Goal: Information Seeking & Learning: Check status

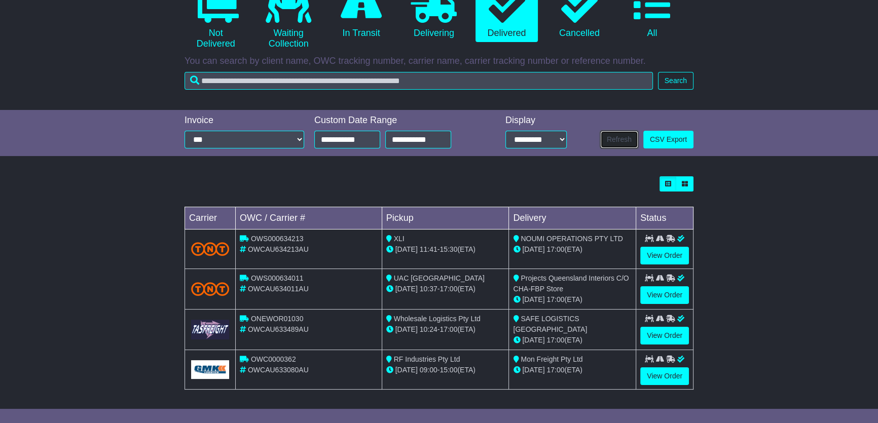
click at [615, 140] on button "Refresh" at bounding box center [619, 140] width 38 height 18
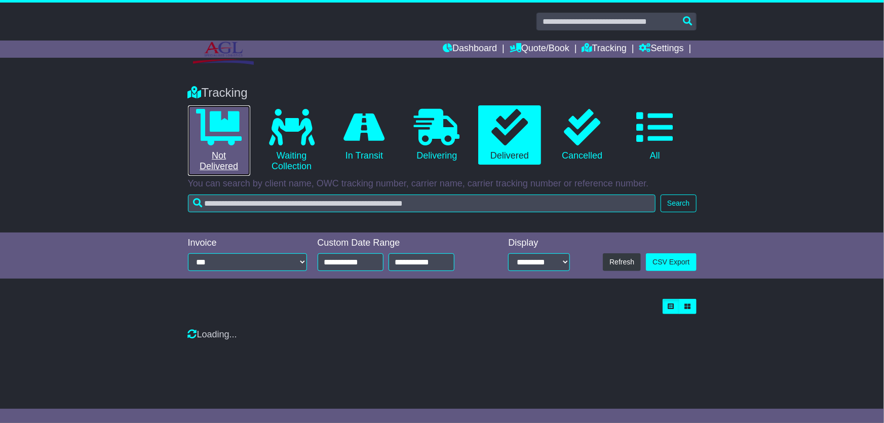
click at [221, 126] on icon at bounding box center [219, 127] width 46 height 36
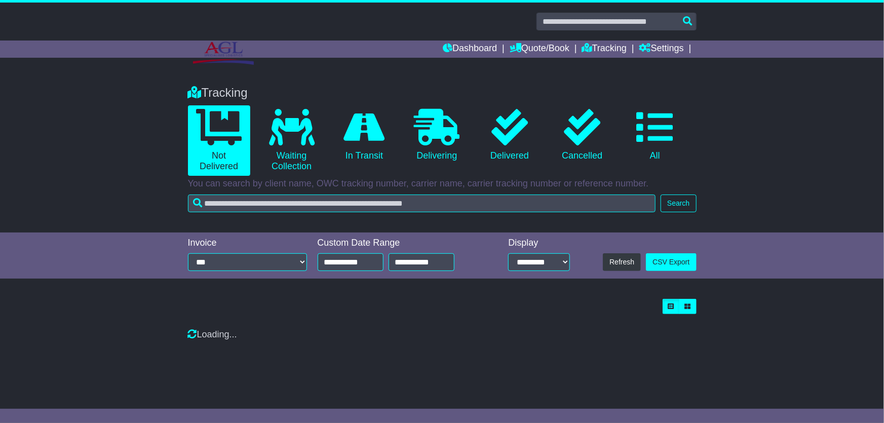
click at [233, 46] on div "Dashboard Quote/Book Domestic International Saved Quotes Drafts Domestic Quote …" at bounding box center [442, 49] width 519 height 17
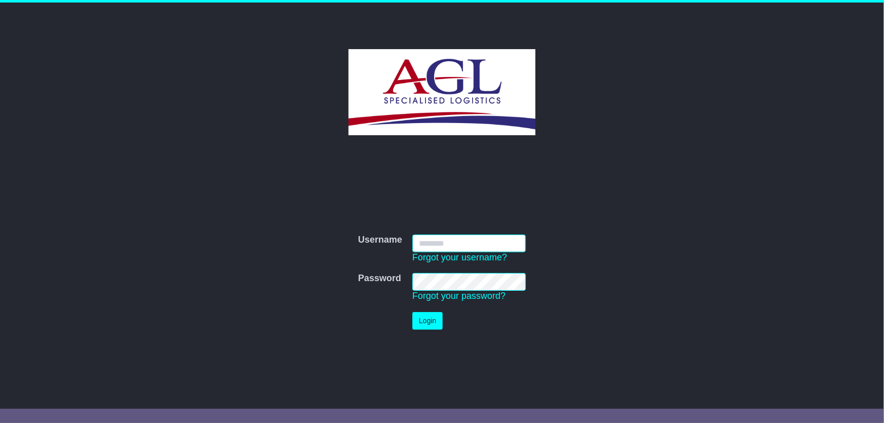
type input "***"
click at [417, 320] on button "Login" at bounding box center [428, 321] width 30 height 18
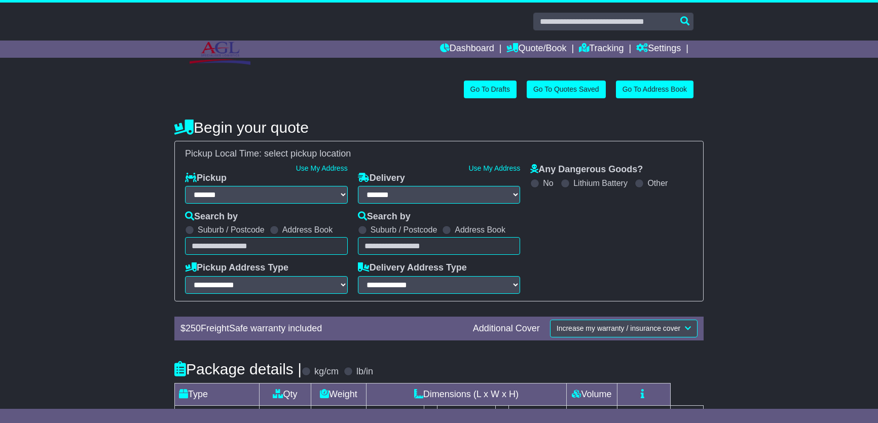
select select "**"
click at [594, 47] on link "Tracking" at bounding box center [601, 49] width 45 height 17
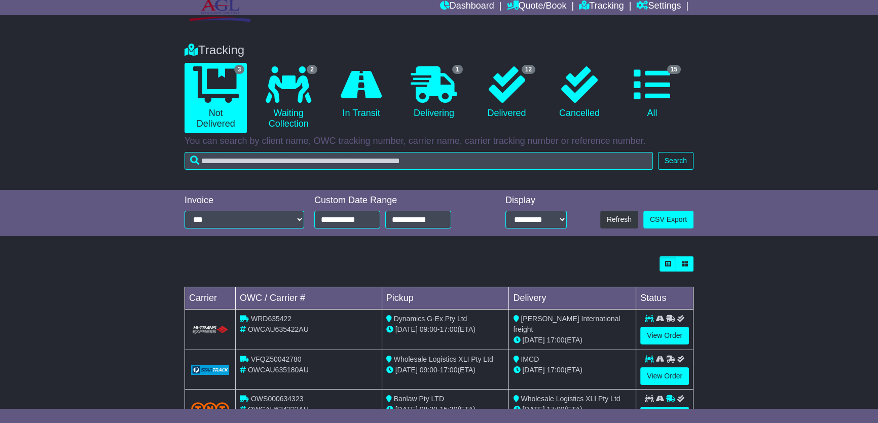
scroll to position [82, 0]
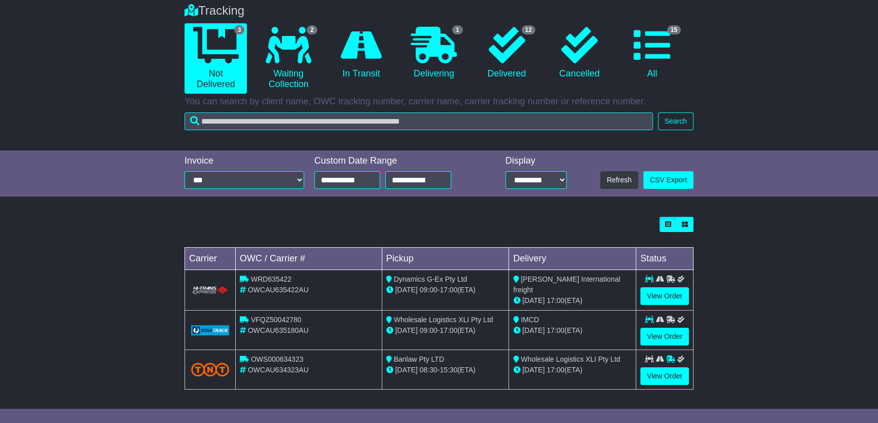
drag, startPoint x: 392, startPoint y: 359, endPoint x: 471, endPoint y: 373, distance: 80.3
click at [471, 373] on td "Banlaw Pty LTD 18 Aug 08:30 - 15:30 (ETA)" at bounding box center [445, 370] width 127 height 40
click at [666, 376] on link "View Order" at bounding box center [664, 376] width 49 height 18
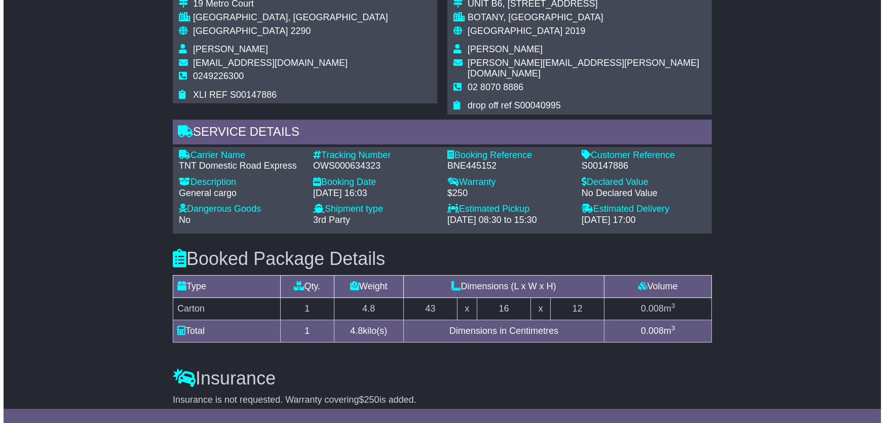
scroll to position [230, 0]
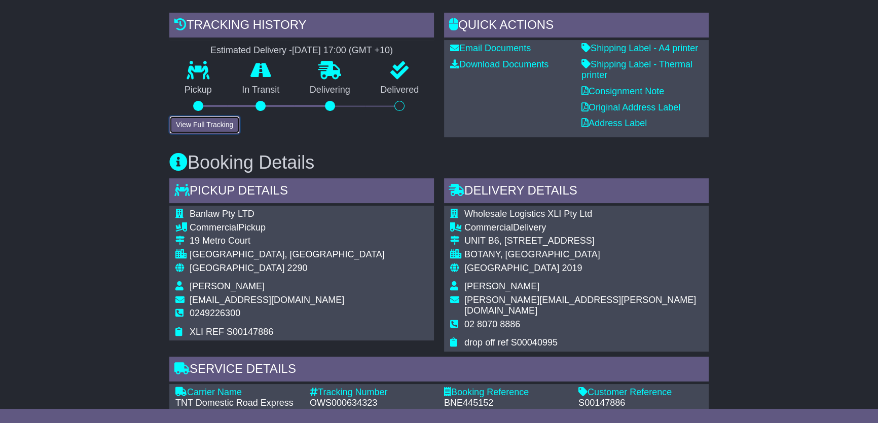
click at [216, 124] on button "View Full Tracking" at bounding box center [204, 125] width 70 height 18
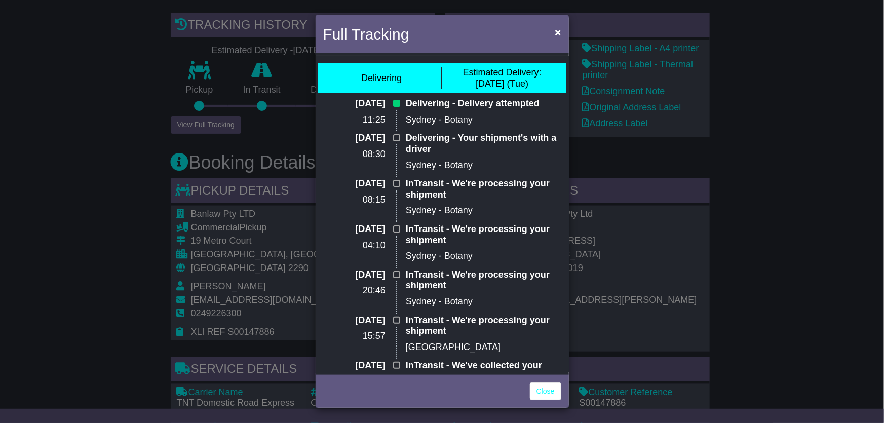
drag, startPoint x: 391, startPoint y: 105, endPoint x: 483, endPoint y: 119, distance: 92.2
click at [483, 119] on div "[DATE] 11:25 Delivering - Delivery attempted Sydney - Botany" at bounding box center [442, 115] width 248 height 34
click at [517, 121] on p "Sydney - Botany" at bounding box center [484, 120] width 156 height 11
click at [469, 108] on div "Delivering - Delivery attempted Sydney - Botany" at bounding box center [484, 115] width 166 height 34
click at [463, 104] on p "Delivering - Delivery attempted" at bounding box center [484, 103] width 156 height 11
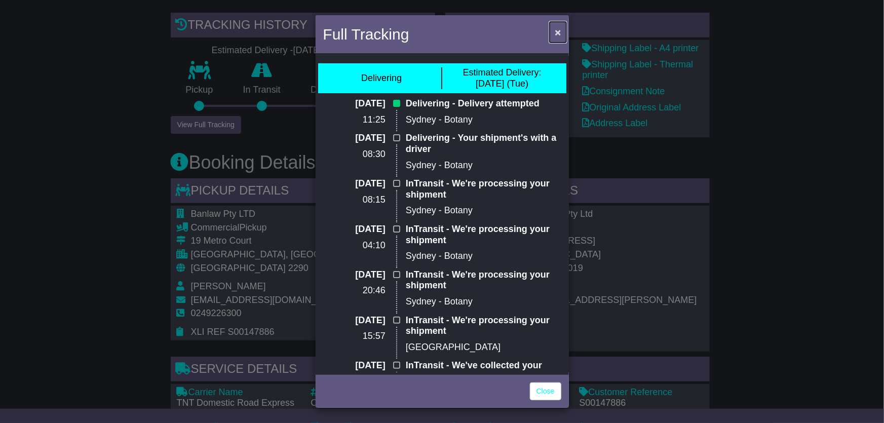
click at [559, 30] on span "×" at bounding box center [558, 32] width 6 height 12
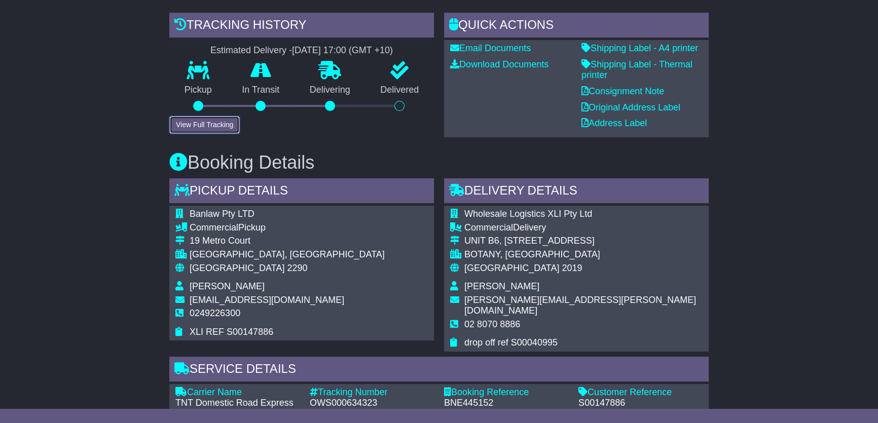
click at [183, 123] on button "View Full Tracking" at bounding box center [204, 125] width 70 height 18
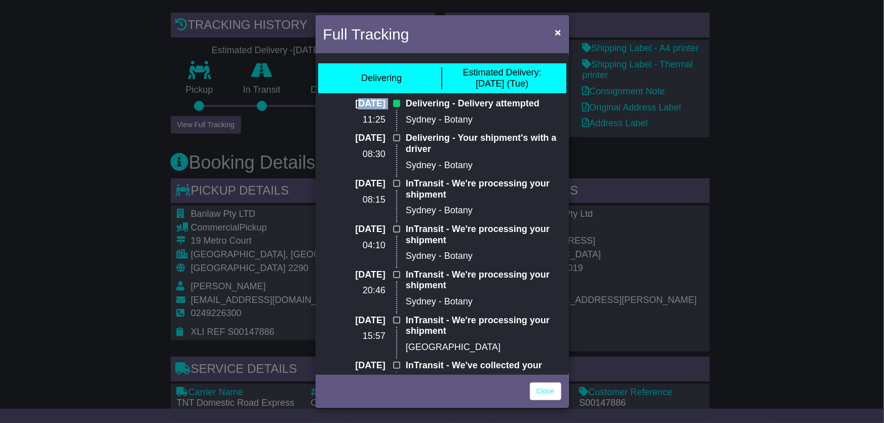
drag, startPoint x: 335, startPoint y: 103, endPoint x: 344, endPoint y: 116, distance: 15.6
click at [344, 116] on div "[DATE] 11:25" at bounding box center [359, 115] width 83 height 34
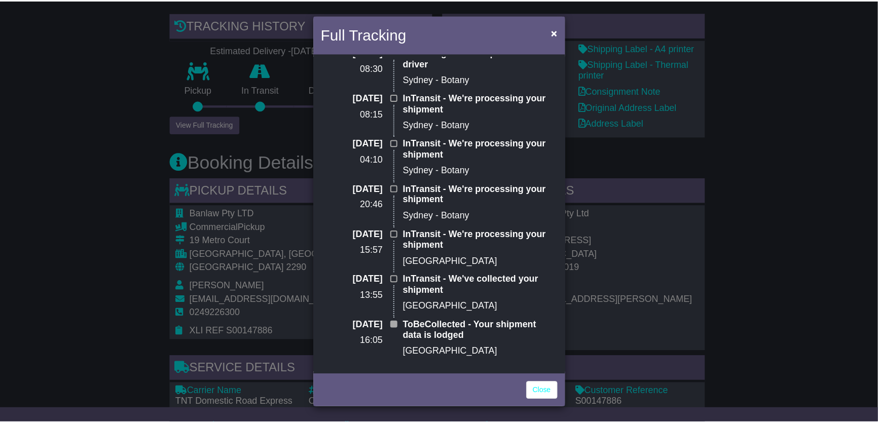
scroll to position [0, 0]
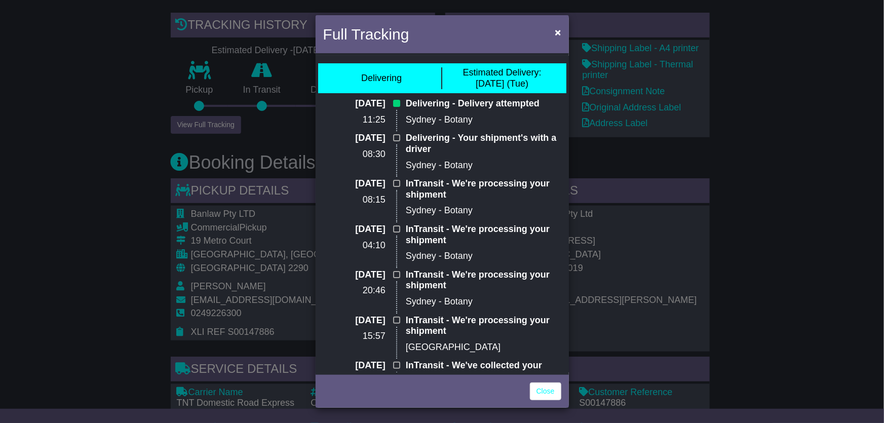
click at [531, 86] on div "Estimated Delivery: [DATE] (Tue)" at bounding box center [502, 78] width 79 height 22
click at [476, 107] on p "Delivering - Delivery attempted" at bounding box center [484, 103] width 156 height 11
click at [551, 30] on button "×" at bounding box center [558, 32] width 16 height 21
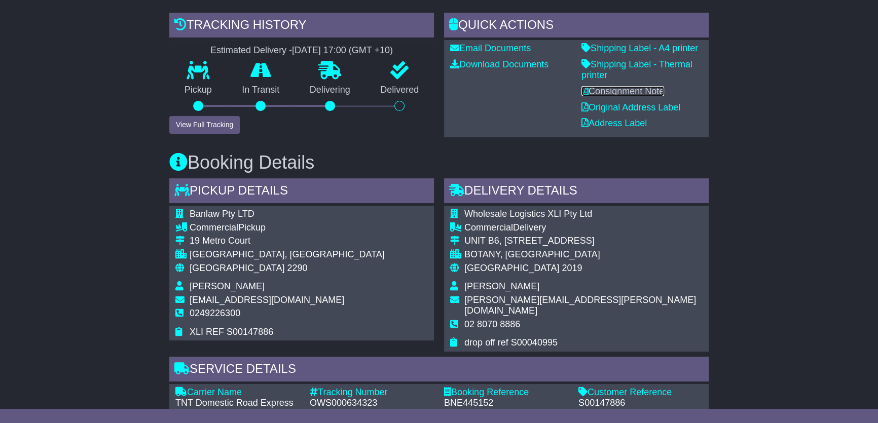
click at [653, 92] on link "Consignment Note" at bounding box center [622, 91] width 83 height 10
click at [188, 120] on button "View Full Tracking" at bounding box center [204, 125] width 70 height 18
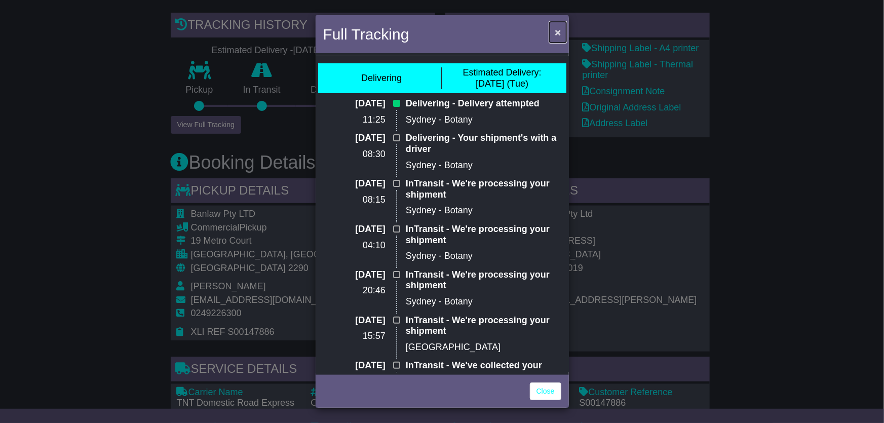
click at [556, 30] on span "×" at bounding box center [558, 32] width 6 height 12
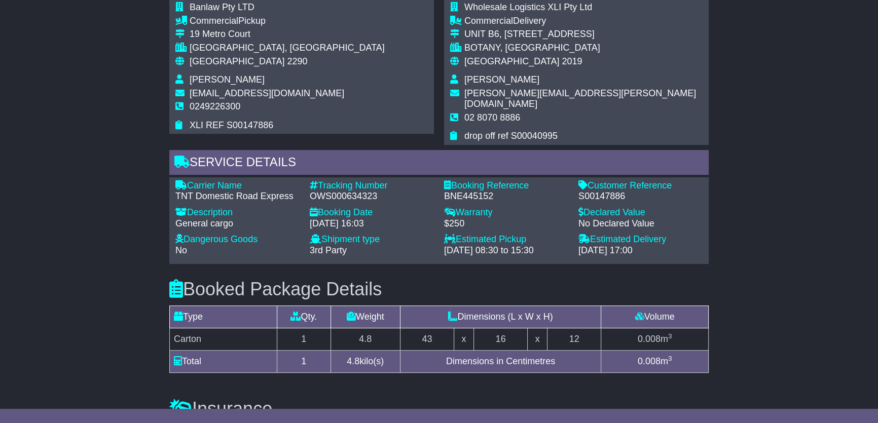
scroll to position [165, 0]
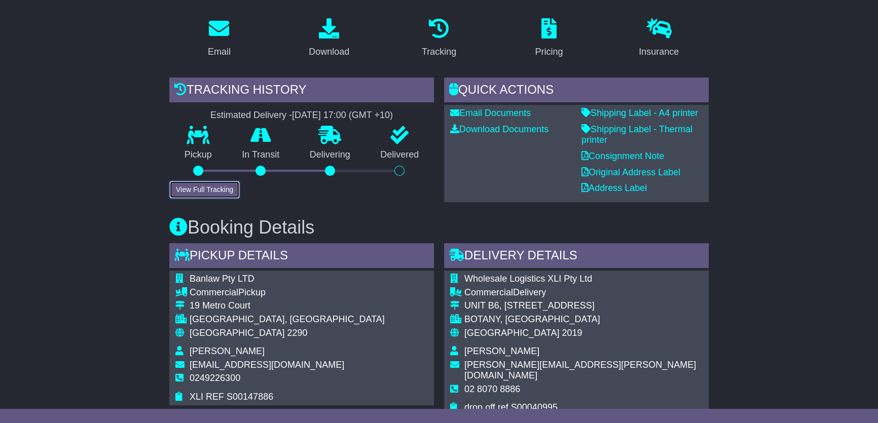
click at [222, 197] on button "View Full Tracking" at bounding box center [204, 190] width 70 height 18
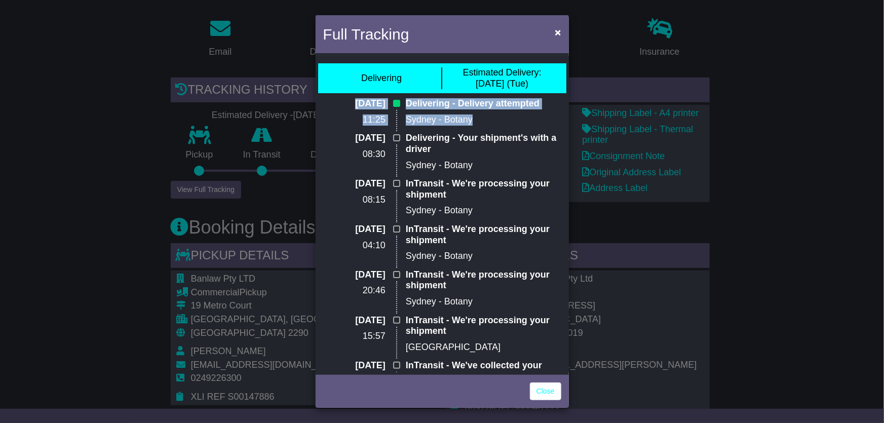
drag, startPoint x: 330, startPoint y: 102, endPoint x: 476, endPoint y: 113, distance: 146.4
click at [476, 113] on div "[DATE] 11:25 Delivering - Delivery attempted Sydney - Botany" at bounding box center [442, 115] width 248 height 34
drag, startPoint x: 477, startPoint y: 114, endPoint x: 466, endPoint y: 128, distance: 18.0
click at [478, 115] on p "Sydney - Botany" at bounding box center [484, 120] width 156 height 11
click at [501, 121] on p "Sydney - Botany" at bounding box center [484, 120] width 156 height 11
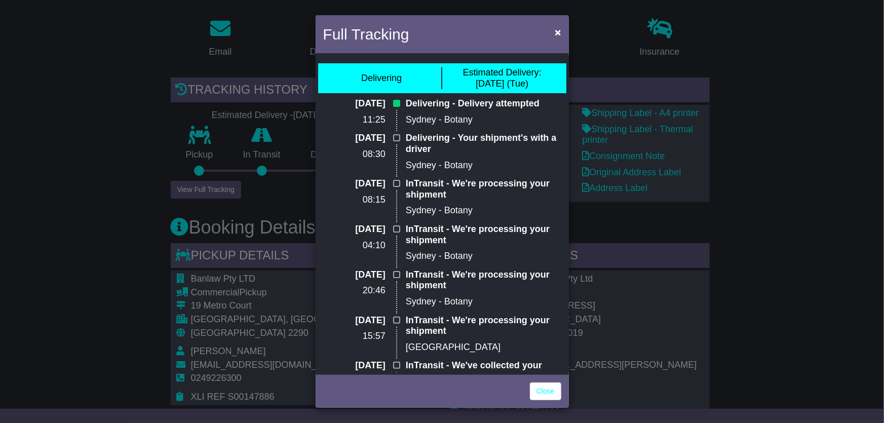
click at [496, 140] on p "Delivering - Your shipment's with a driver" at bounding box center [484, 144] width 156 height 22
click at [555, 32] on span "×" at bounding box center [558, 32] width 6 height 12
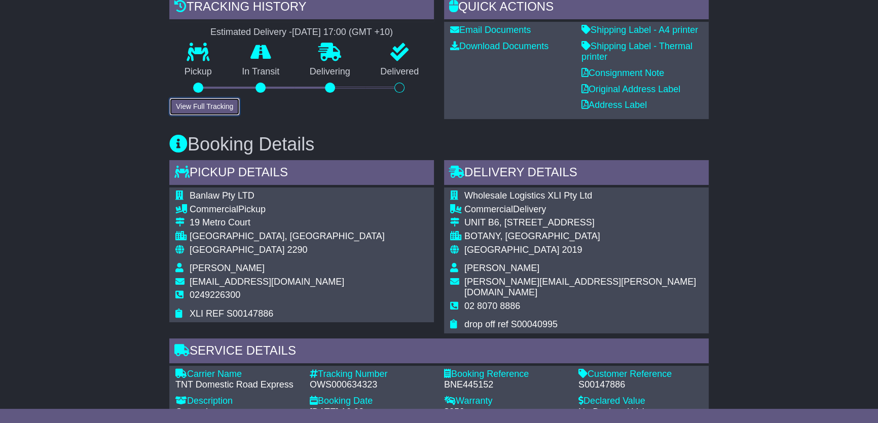
scroll to position [257, 0]
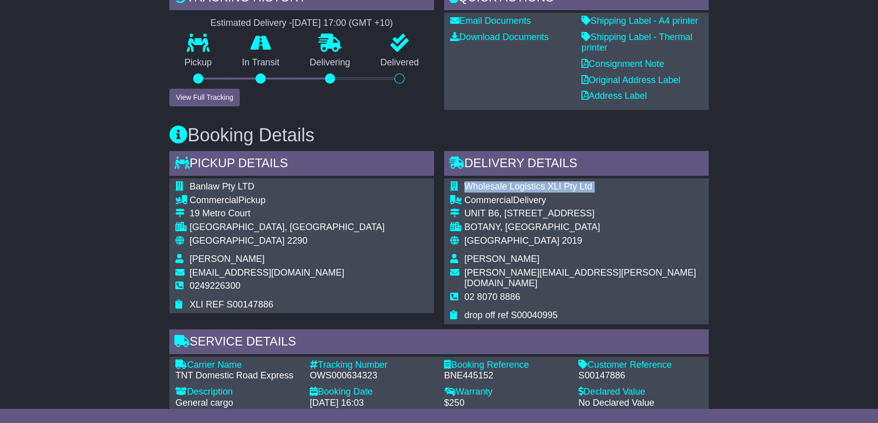
drag, startPoint x: 465, startPoint y: 206, endPoint x: 597, endPoint y: 214, distance: 132.5
click at [597, 214] on div "Wholesale Logistics XLI Pty Ltd Commercial Delivery [STREET_ADDRESS] [GEOGRAPHI…" at bounding box center [576, 251] width 265 height 146
click at [586, 262] on td "[PERSON_NAME]" at bounding box center [583, 261] width 238 height 14
click at [591, 241] on div "[GEOGRAPHIC_DATA] 2019" at bounding box center [583, 241] width 238 height 11
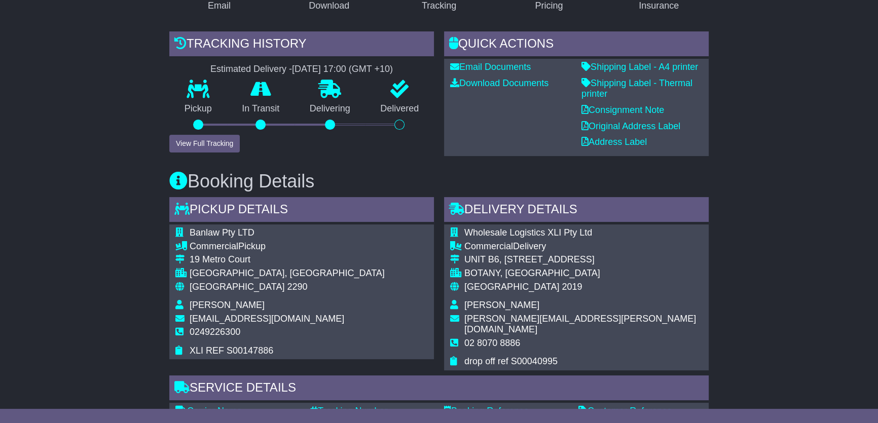
scroll to position [0, 0]
